Goal: Information Seeking & Learning: Find specific fact

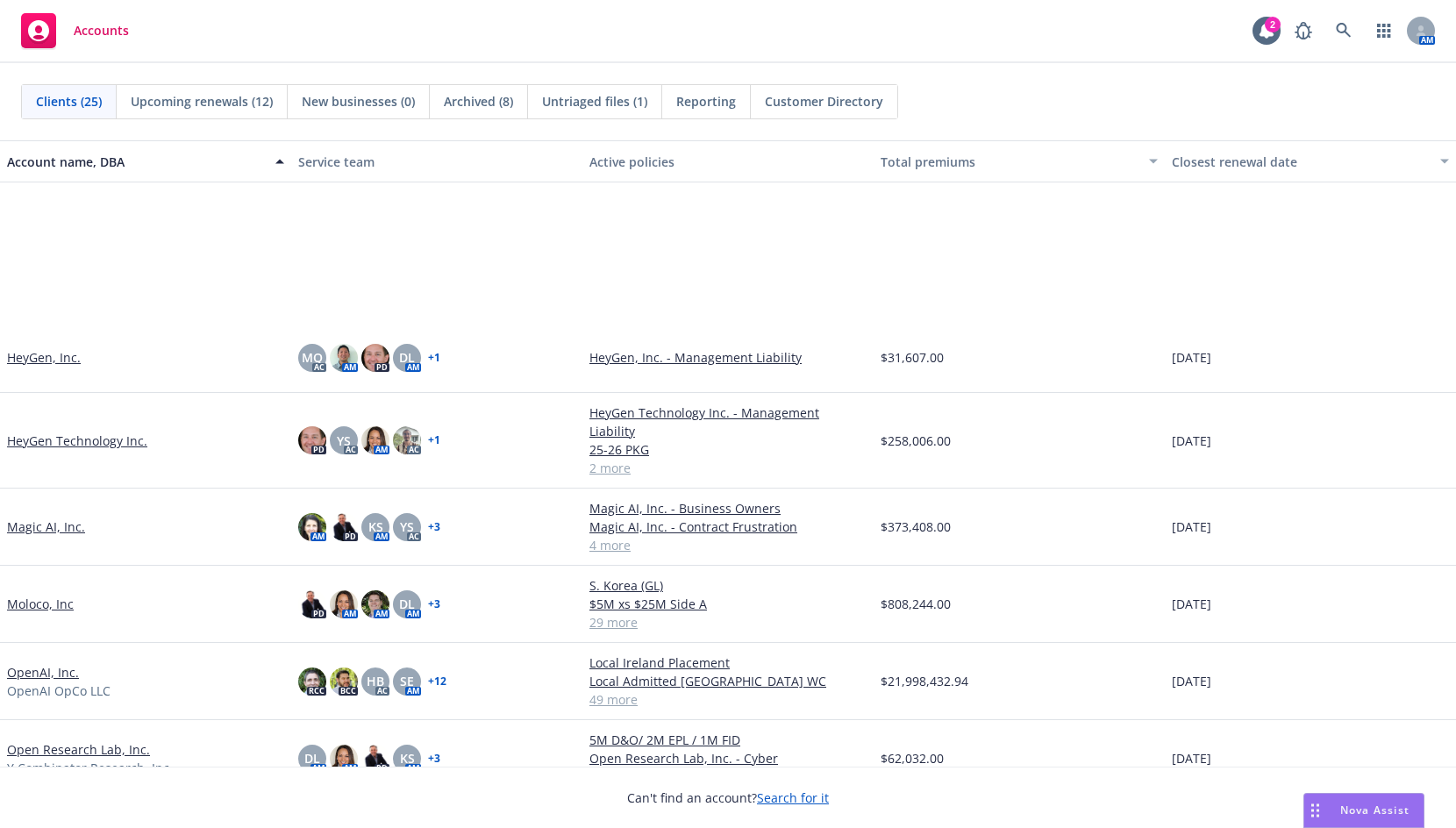
scroll to position [614, 0]
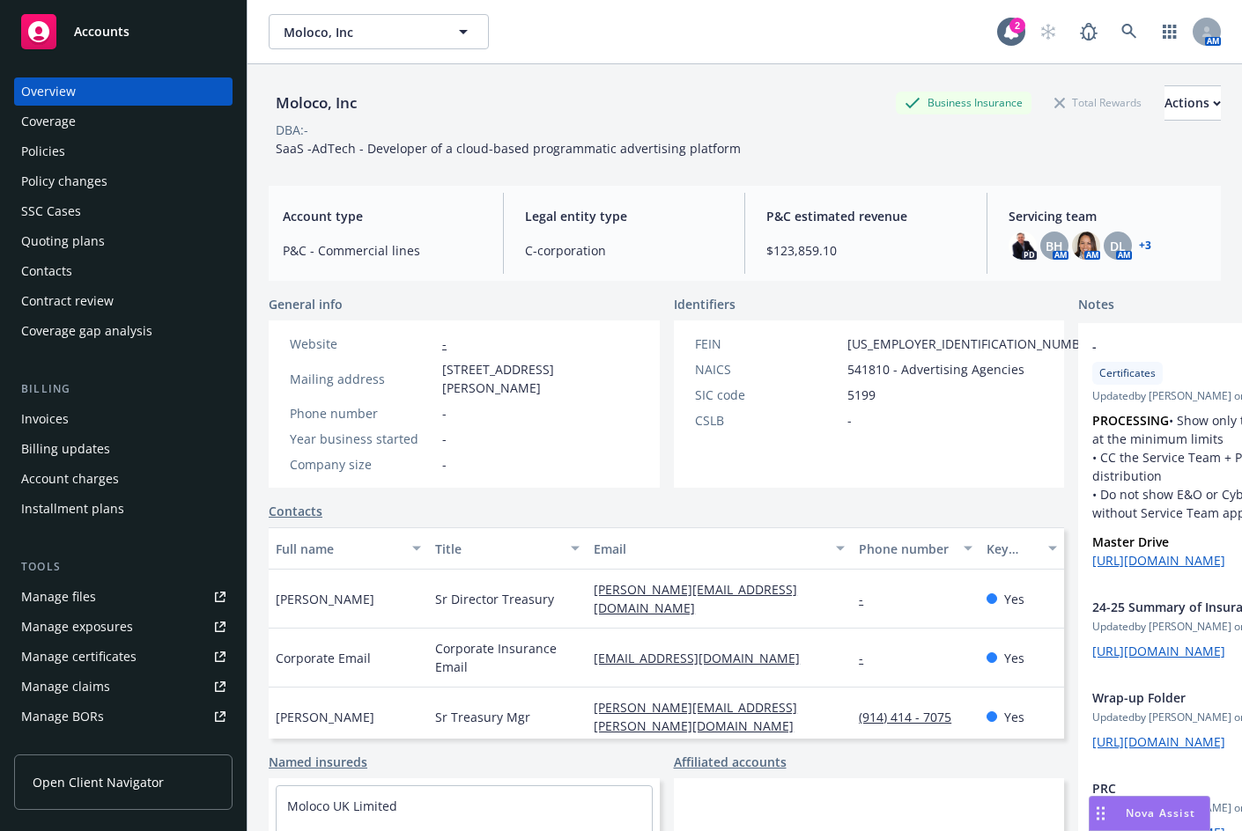
click at [72, 161] on div "Policies" at bounding box center [123, 151] width 204 height 28
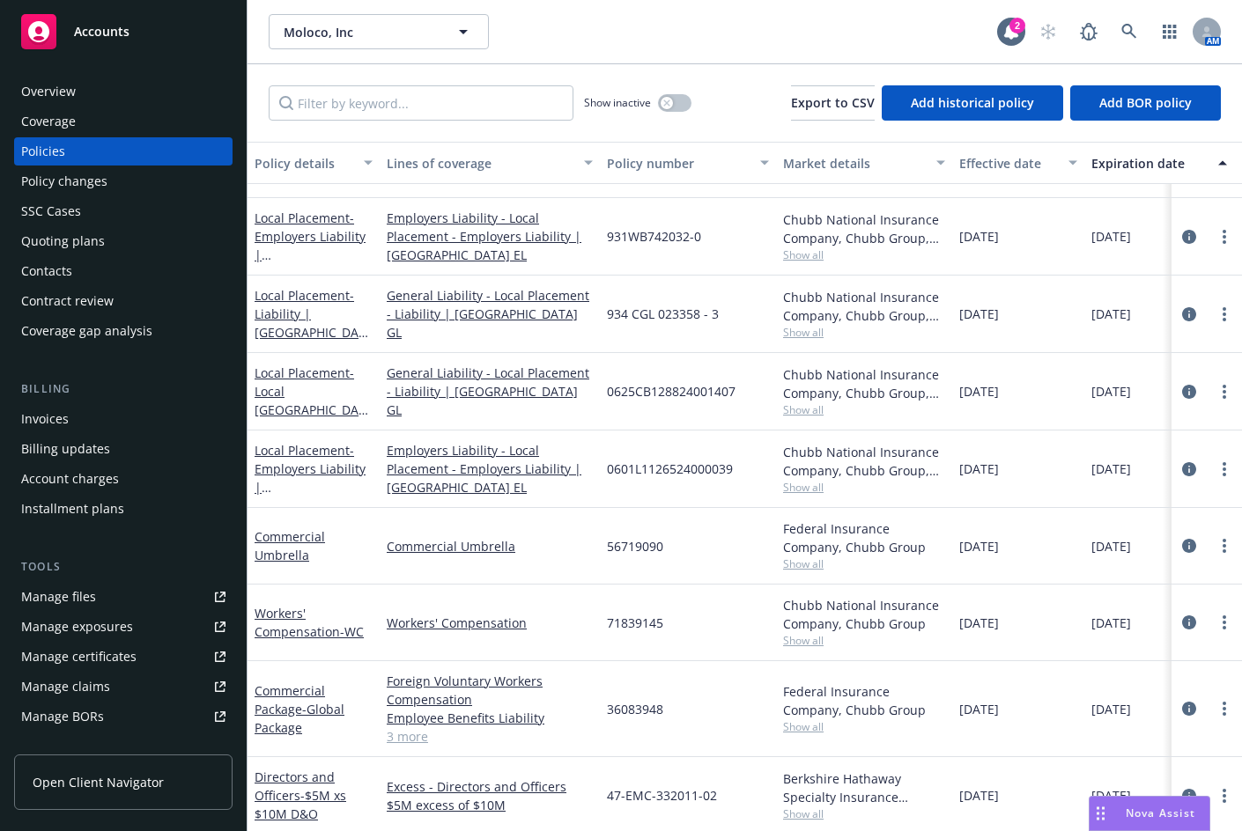
scroll to position [1321, 0]
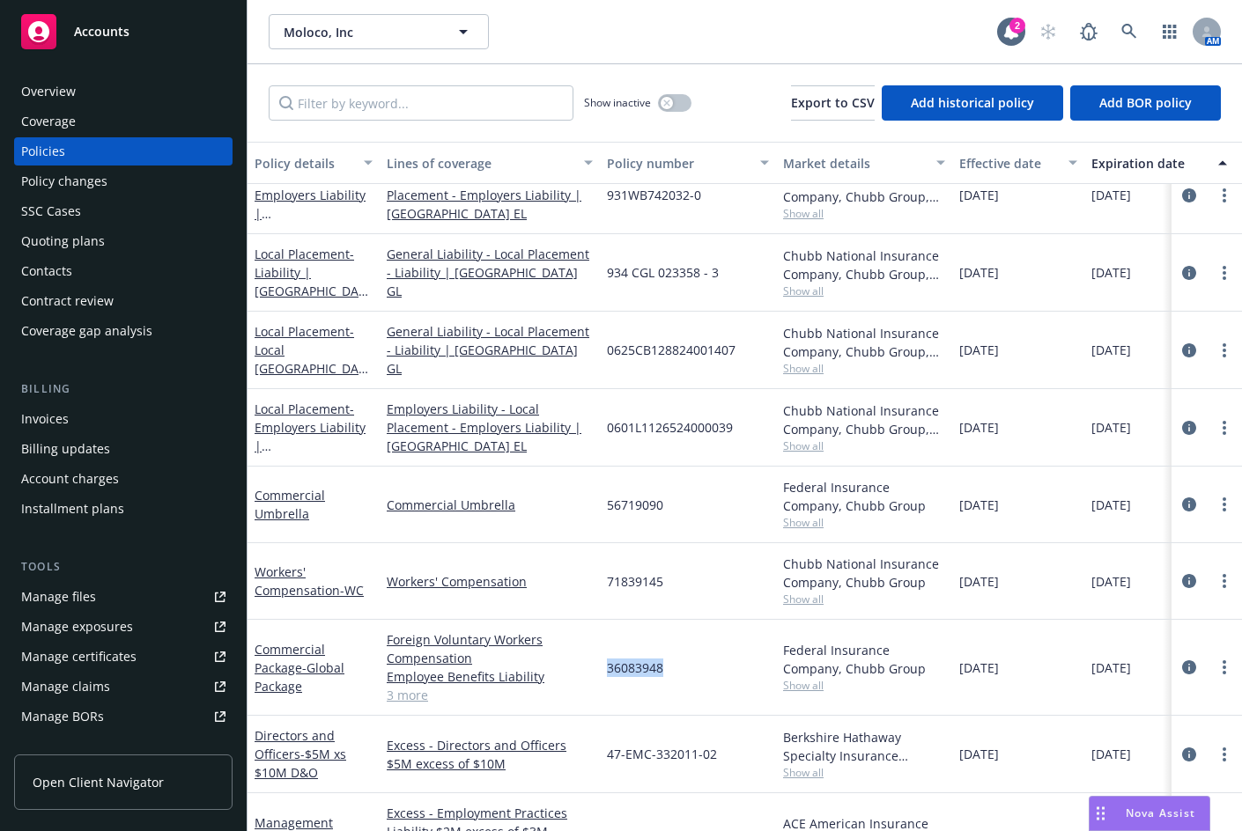
drag, startPoint x: 626, startPoint y: 645, endPoint x: 607, endPoint y: 645, distance: 19.4
click at [607, 645] on div "36083948" at bounding box center [688, 668] width 176 height 96
copy span "36083948"
drag, startPoint x: 669, startPoint y: 555, endPoint x: 607, endPoint y: 564, distance: 63.1
click at [607, 564] on div "71839145" at bounding box center [688, 581] width 176 height 77
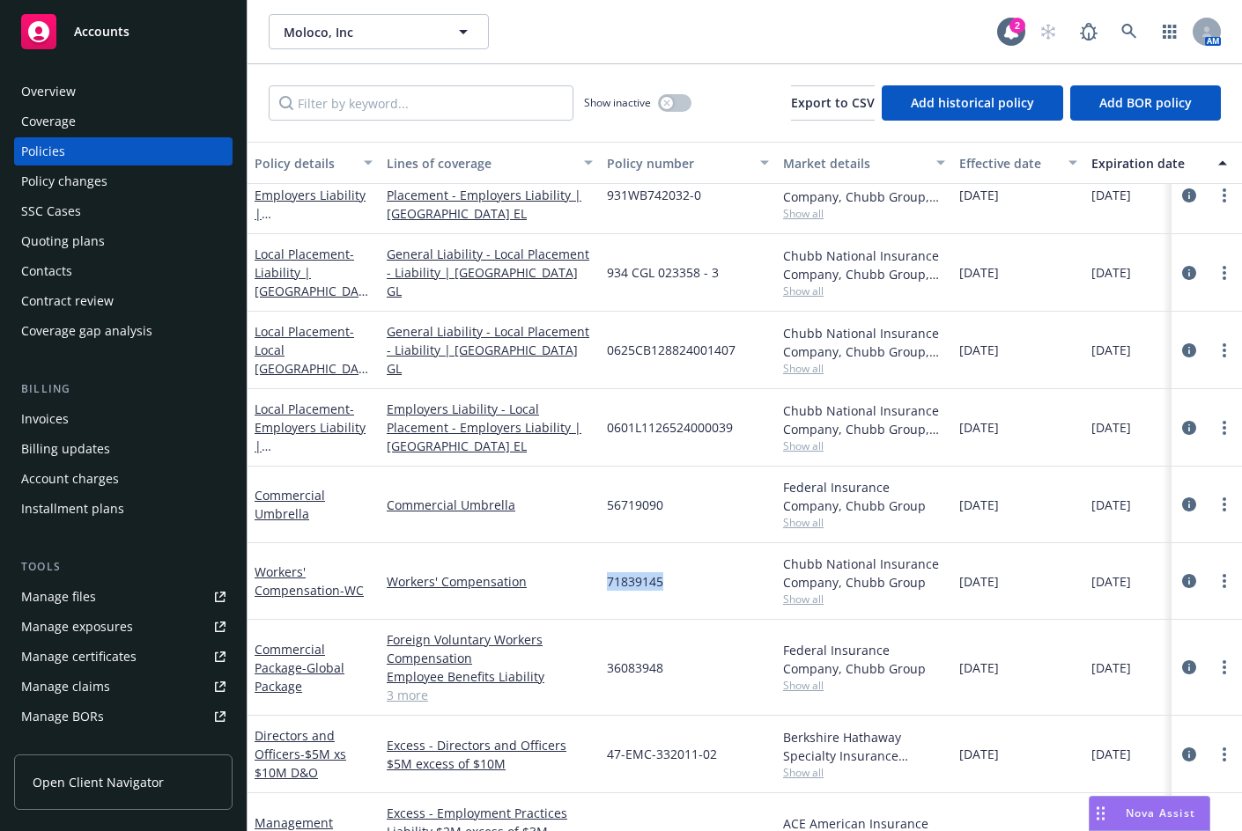
copy span "71839145"
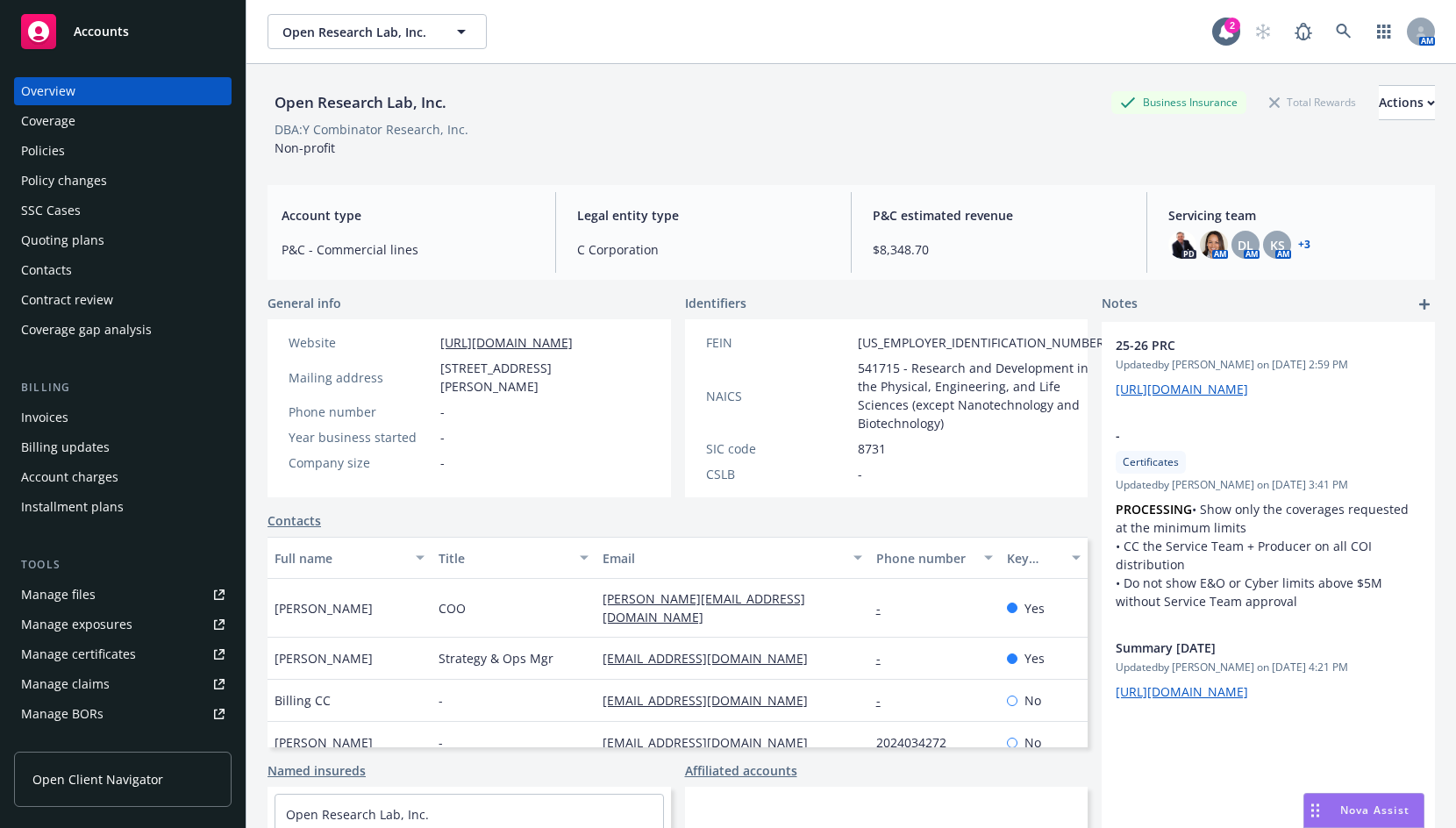
click at [70, 160] on div "Policies" at bounding box center [122, 150] width 203 height 28
